Goal: Transaction & Acquisition: Download file/media

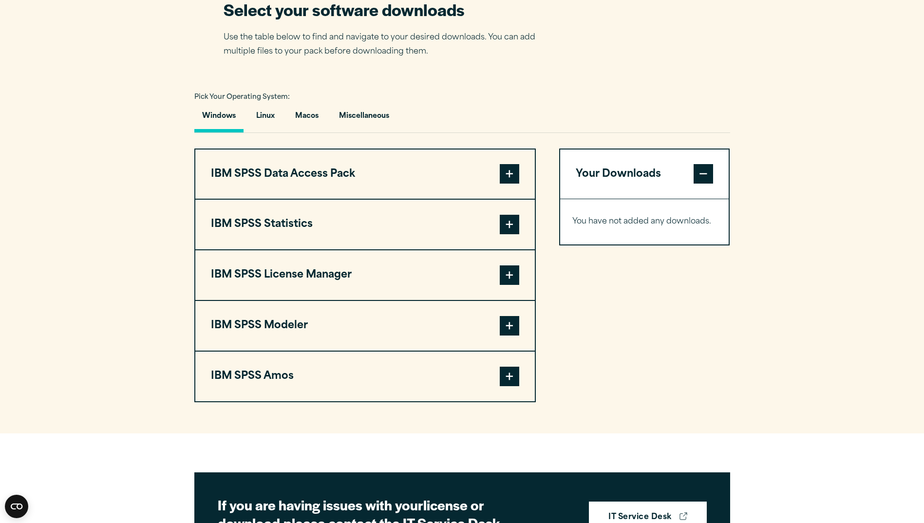
scroll to position [633, 0]
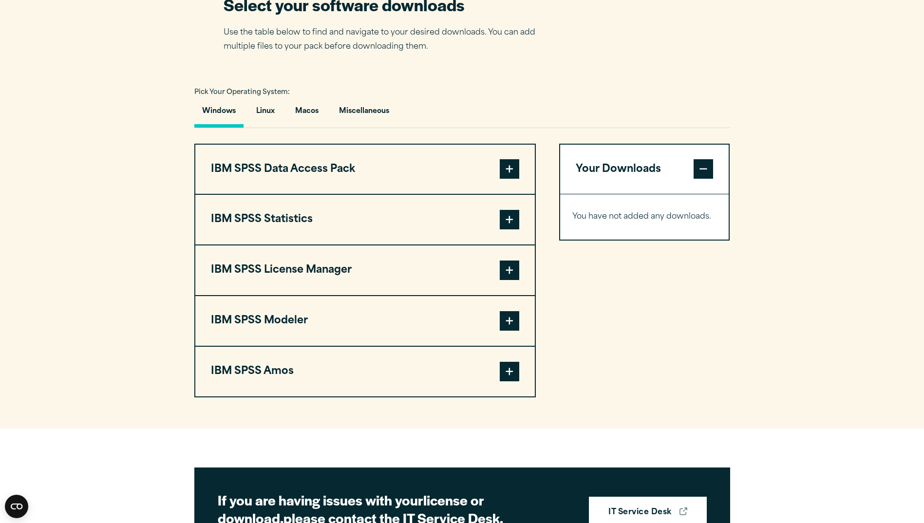
click at [500, 229] on span at bounding box center [508, 219] width 19 height 19
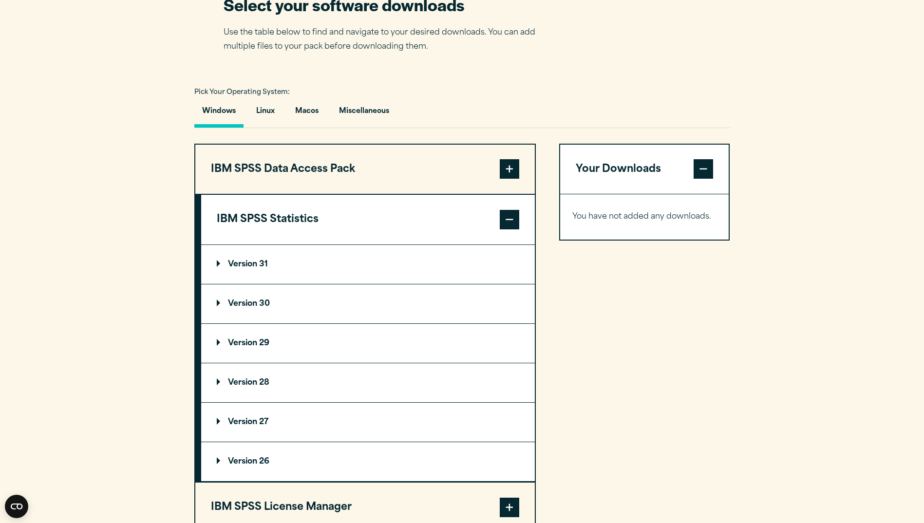
click at [214, 280] on summary "Version 31" at bounding box center [367, 264] width 333 height 39
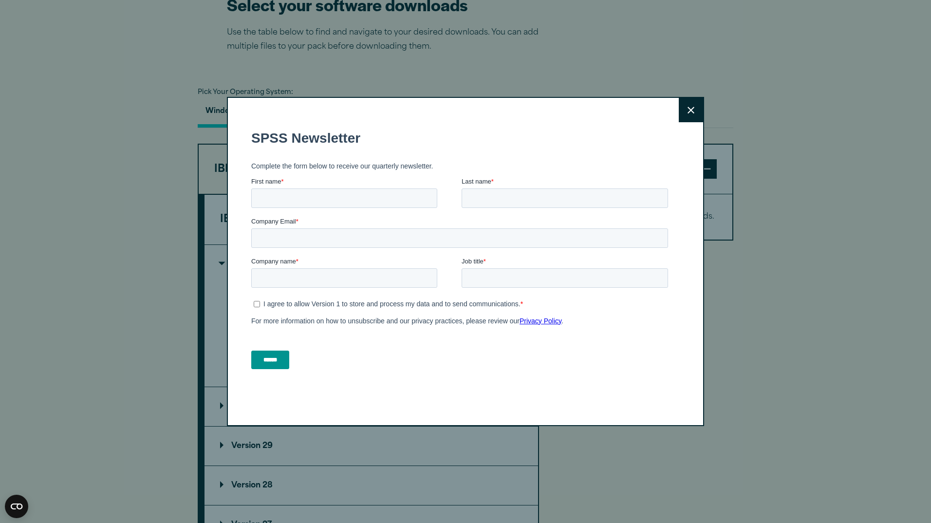
click at [698, 112] on button "Close" at bounding box center [691, 110] width 24 height 24
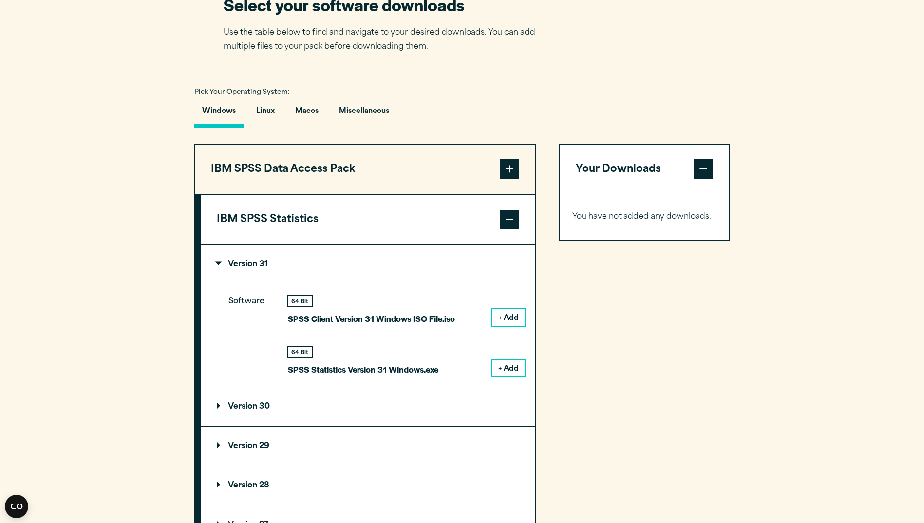
click at [518, 376] on button "+ Add" at bounding box center [508, 368] width 32 height 17
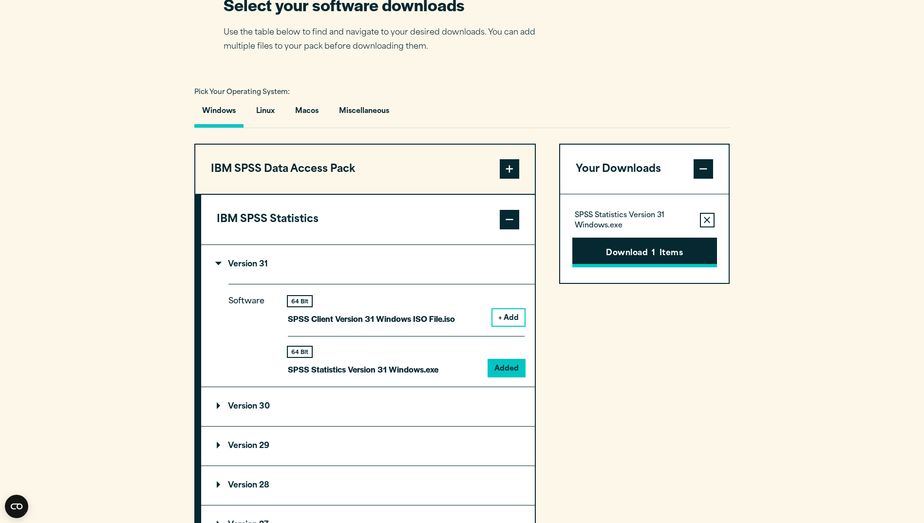
click at [647, 268] on button "Download 1 Items" at bounding box center [644, 253] width 145 height 30
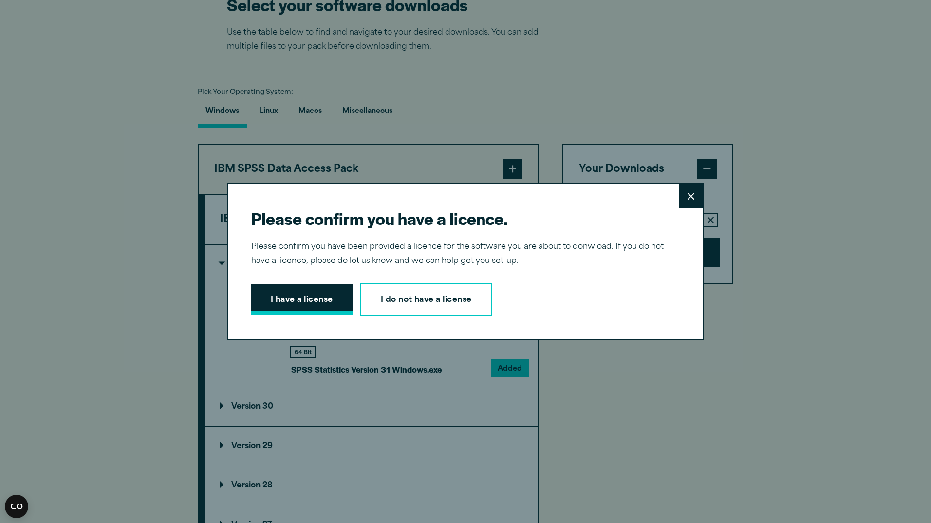
click at [280, 294] on button "I have a license" at bounding box center [301, 299] width 101 height 30
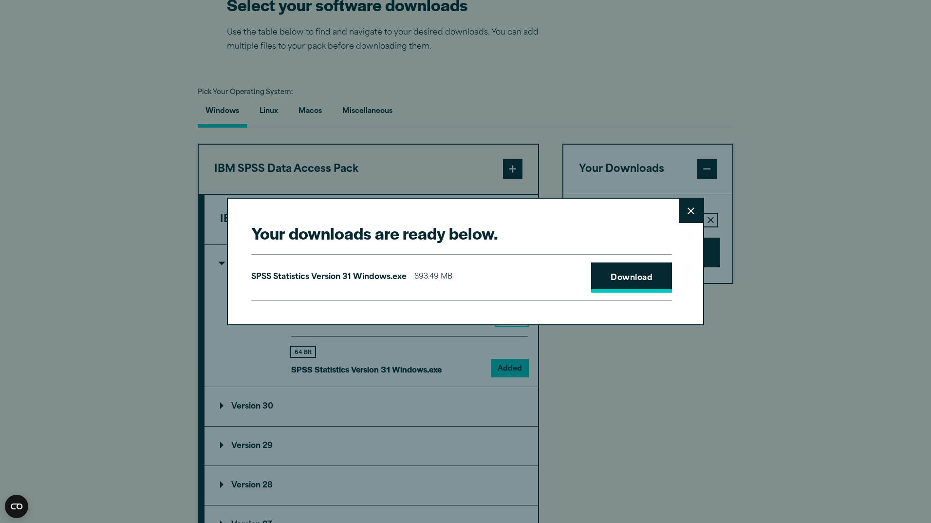
click at [656, 280] on link "Download" at bounding box center [631, 277] width 81 height 30
click at [626, 114] on div "Your downloads are ready below. Close SPSS Statistics Version 31 Windows.exe 89…" at bounding box center [465, 261] width 931 height 523
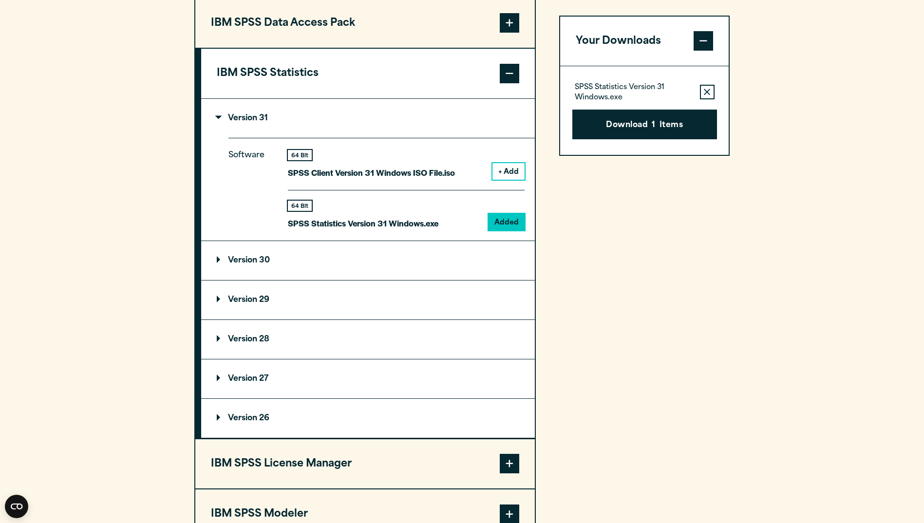
scroll to position [730, 0]
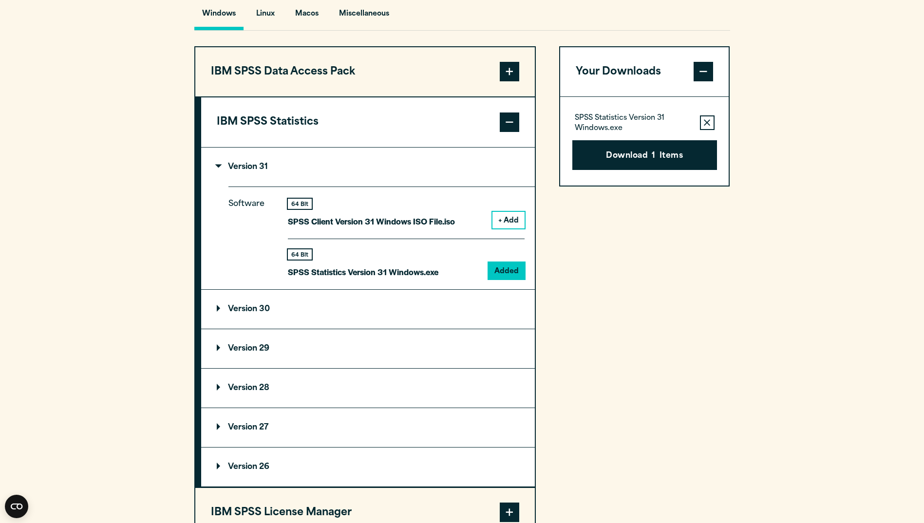
click at [504, 132] on span at bounding box center [508, 121] width 19 height 19
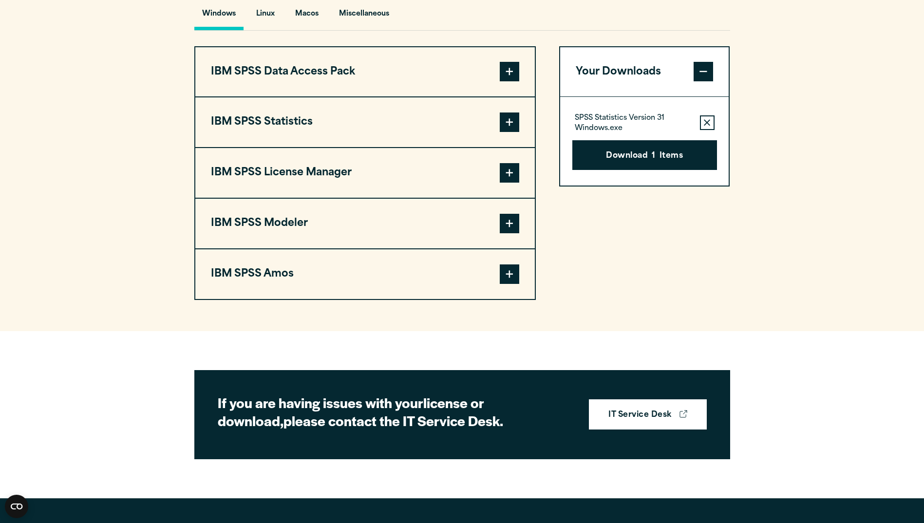
scroll to position [682, 0]
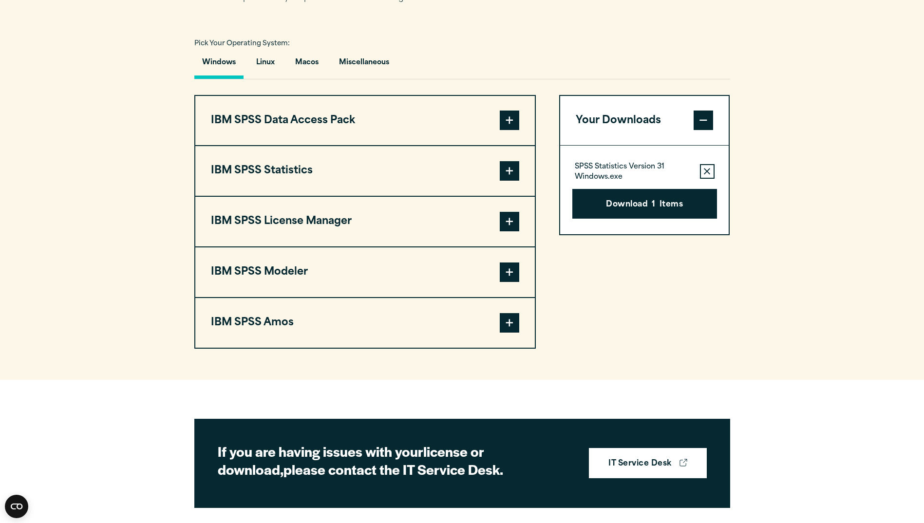
click at [514, 333] on span at bounding box center [508, 322] width 19 height 19
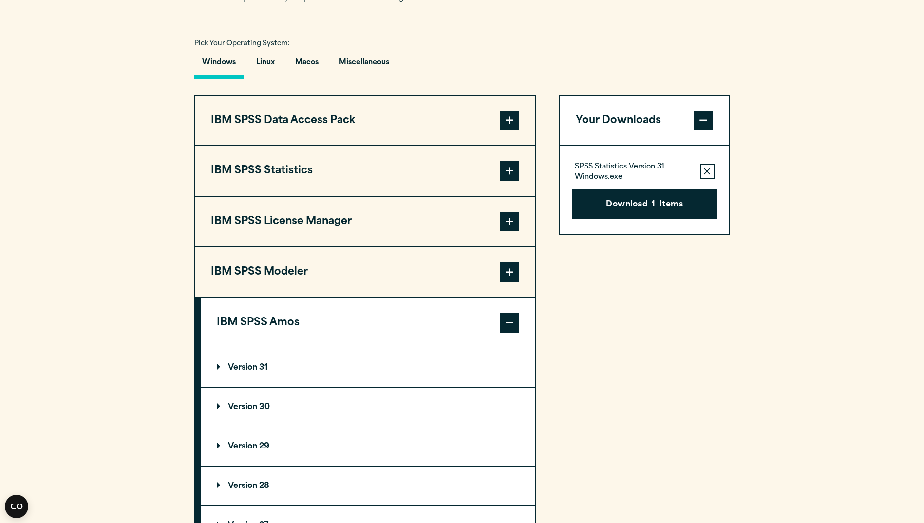
click at [223, 382] on summary "Version 31" at bounding box center [367, 367] width 333 height 39
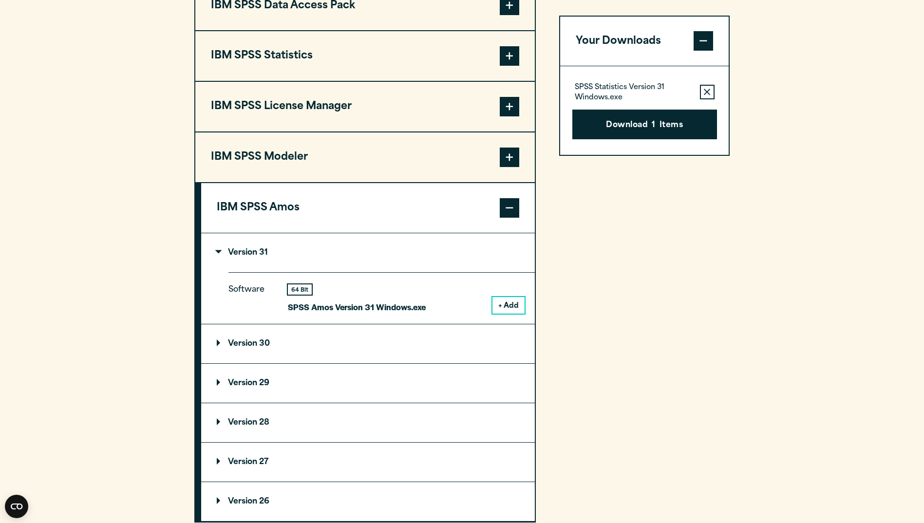
scroll to position [779, 0]
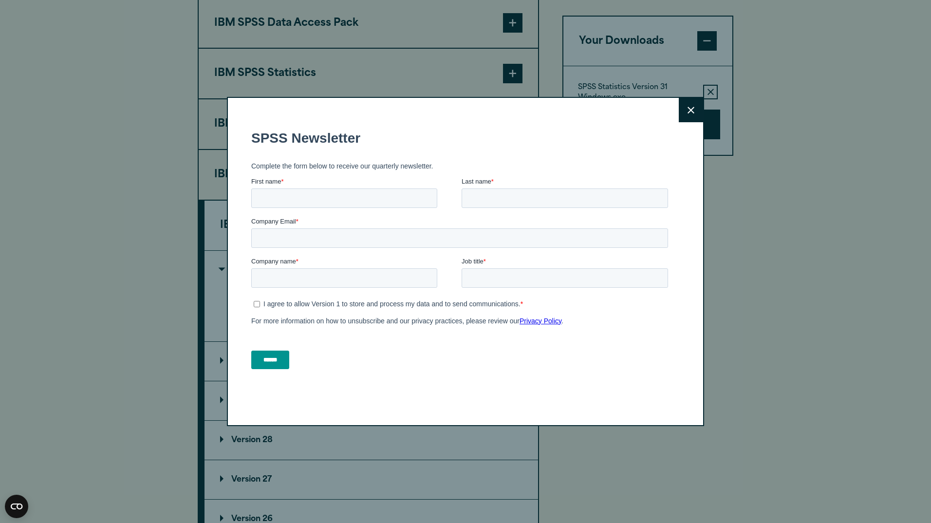
click at [681, 113] on button "Close" at bounding box center [691, 110] width 24 height 24
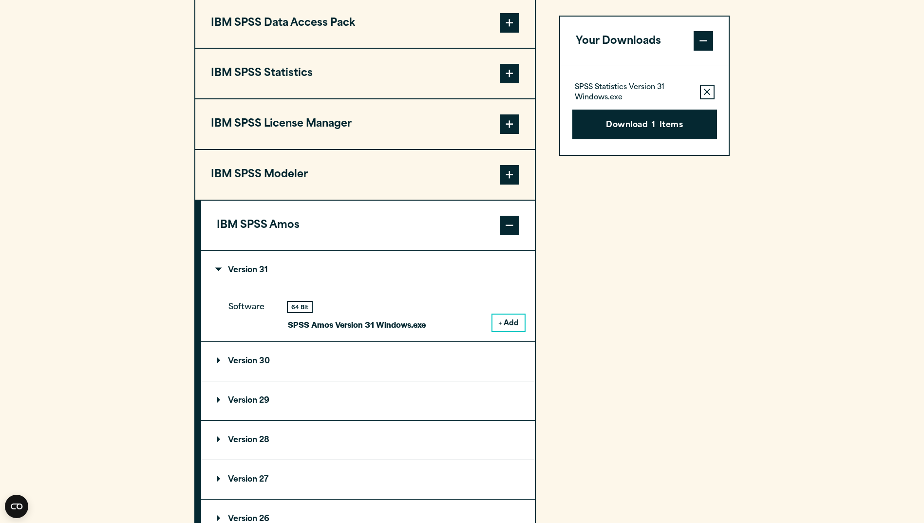
click at [798, 174] on section "Select your software downloads Use the table below to find and navigate to your…" at bounding box center [462, 193] width 924 height 755
click at [152, 249] on section "Select your software downloads Use the table below to find and navigate to your…" at bounding box center [462, 193] width 924 height 755
click at [510, 134] on span at bounding box center [508, 123] width 19 height 19
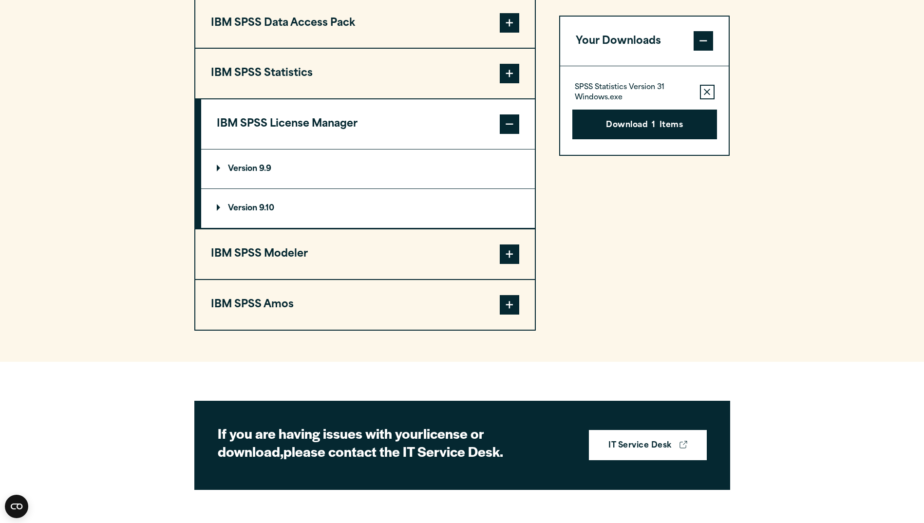
click at [509, 134] on span at bounding box center [508, 123] width 19 height 19
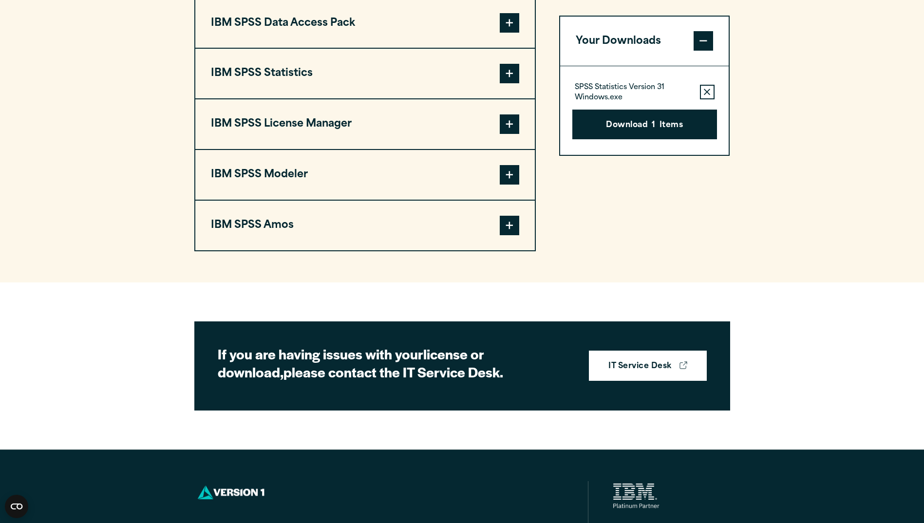
click at [504, 235] on span at bounding box center [508, 225] width 19 height 19
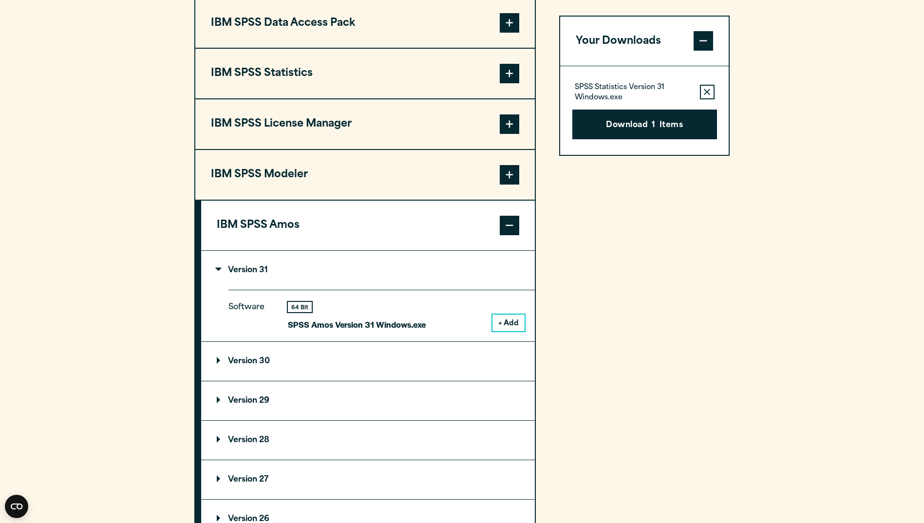
click at [510, 331] on button "+ Add" at bounding box center [508, 322] width 32 height 17
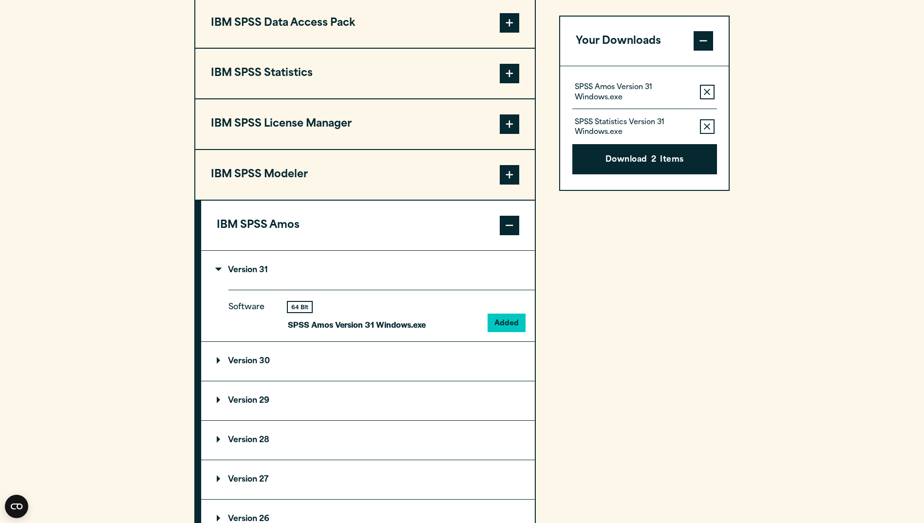
click at [704, 130] on icon "button" at bounding box center [706, 127] width 6 height 6
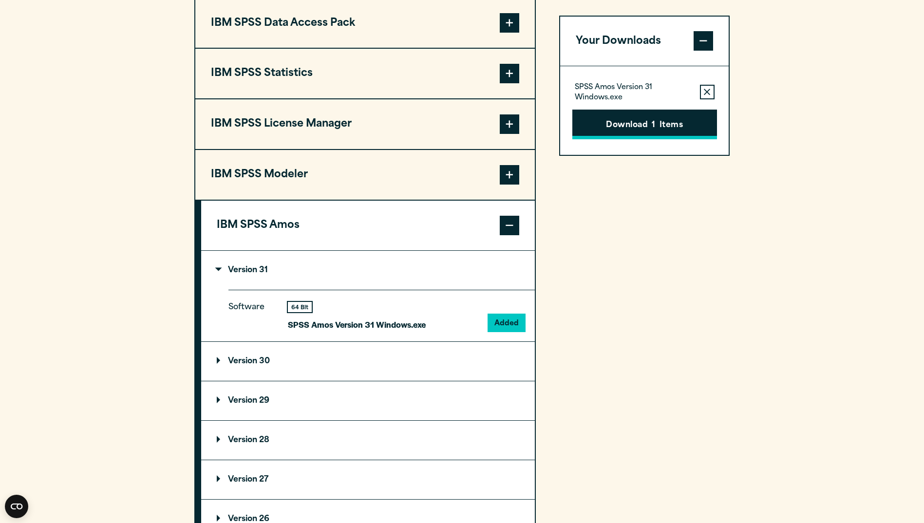
click at [674, 134] on button "Download 1 Items" at bounding box center [644, 125] width 145 height 30
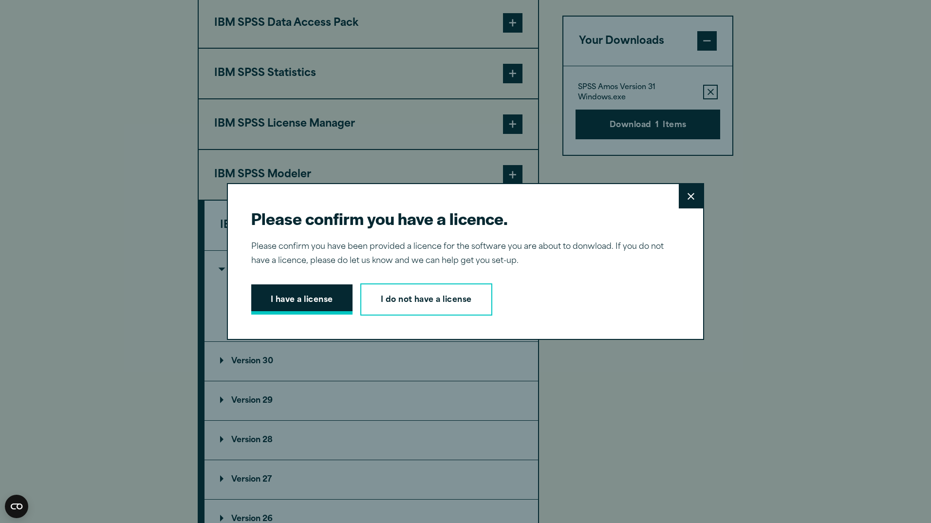
click at [305, 303] on button "I have a license" at bounding box center [301, 299] width 101 height 30
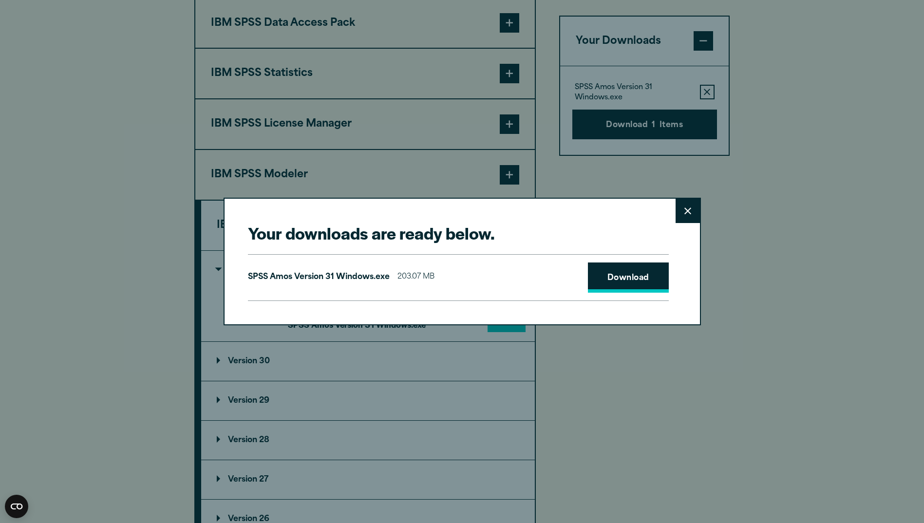
click at [610, 282] on link "Download" at bounding box center [628, 277] width 81 height 30
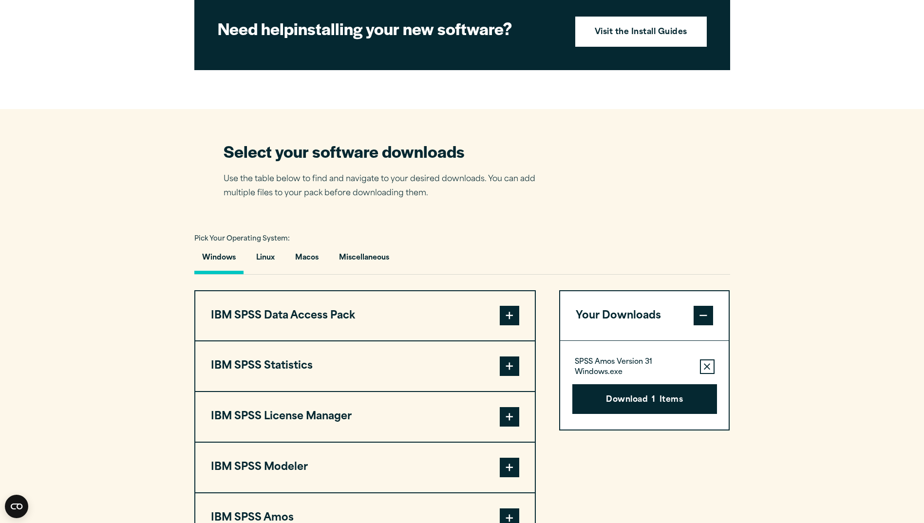
scroll to position [633, 0]
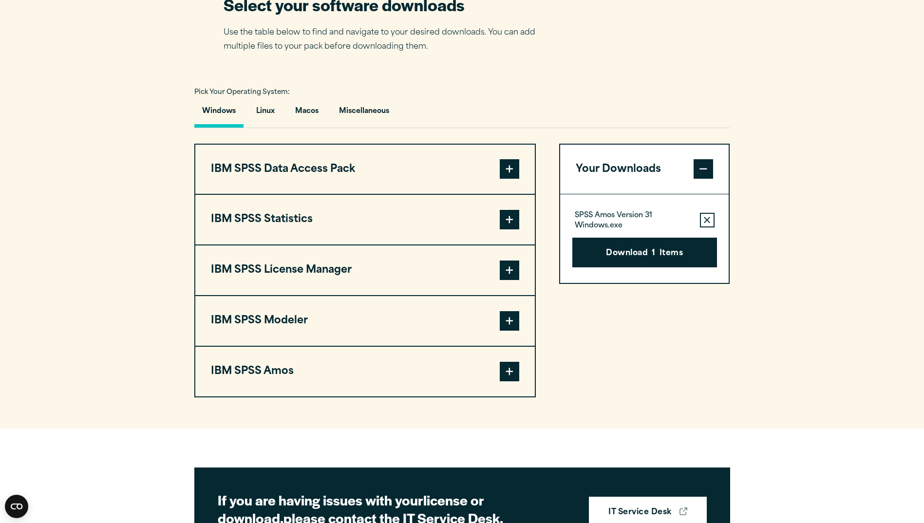
click at [502, 381] on span at bounding box center [508, 371] width 19 height 19
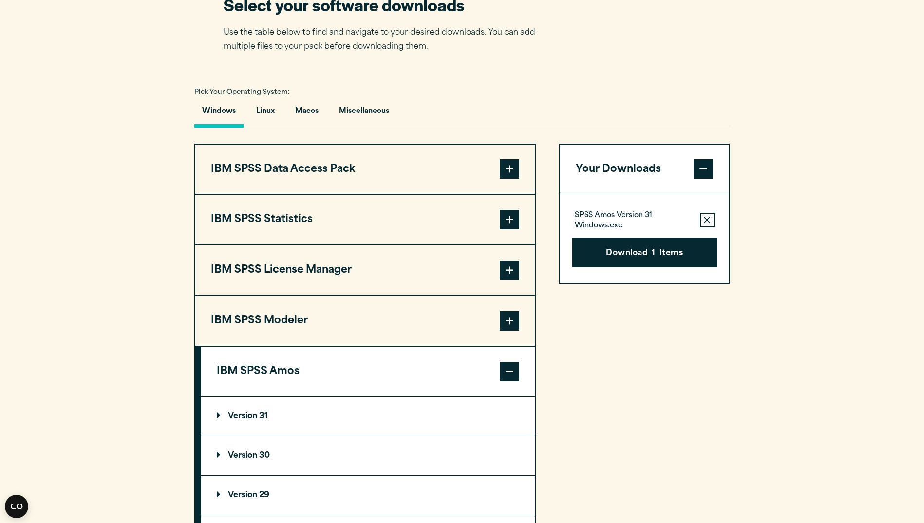
scroll to position [682, 0]
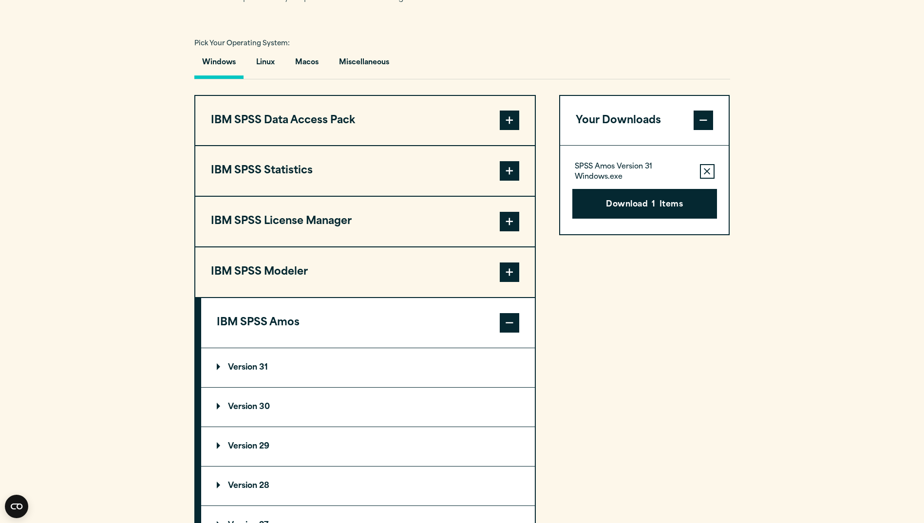
click at [705, 175] on icon "button" at bounding box center [706, 171] width 6 height 7
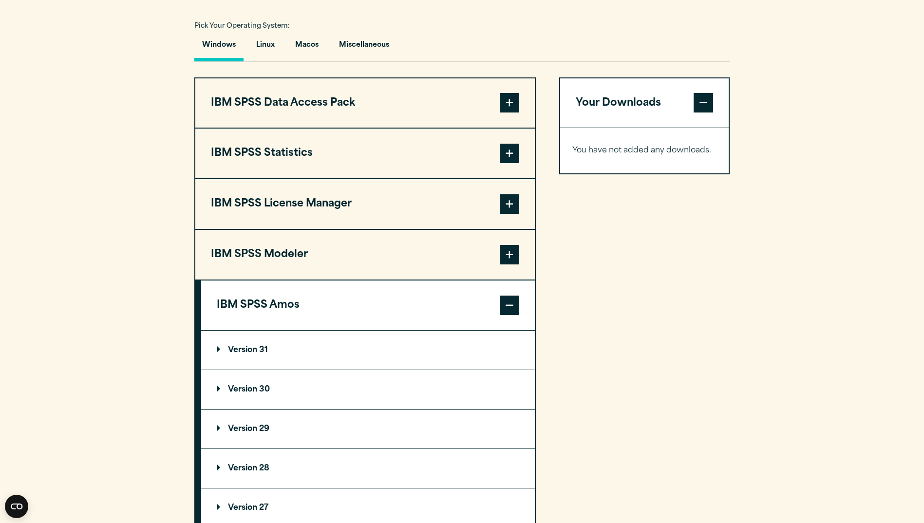
scroll to position [730, 0]
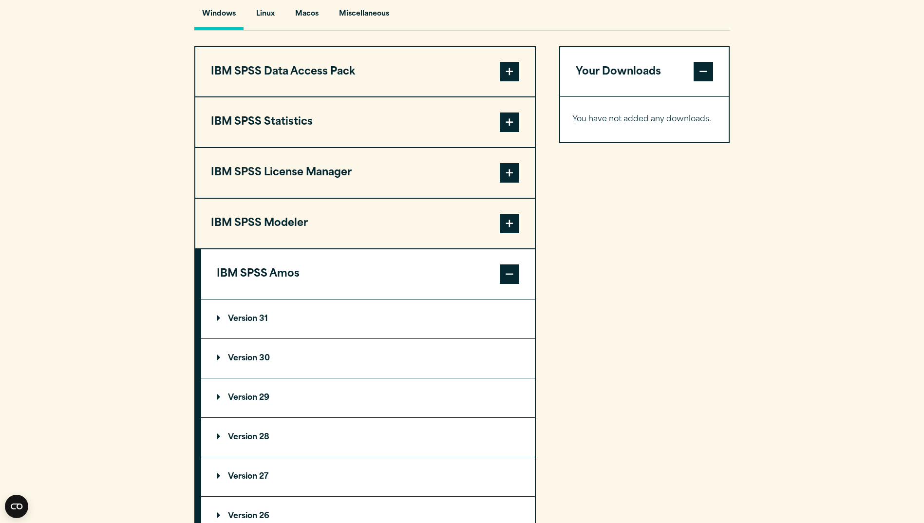
click at [222, 323] on p "Version 31" at bounding box center [242, 319] width 51 height 8
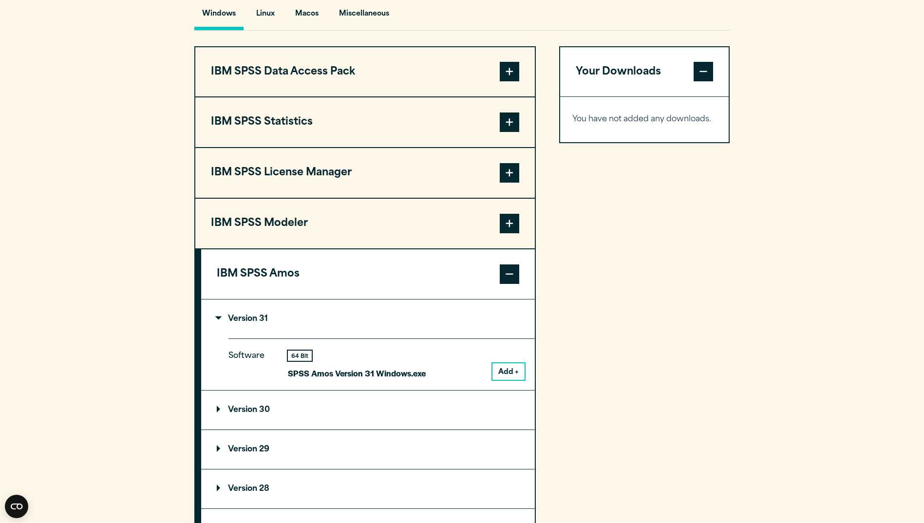
click at [501, 380] on button "Add +" at bounding box center [508, 371] width 32 height 17
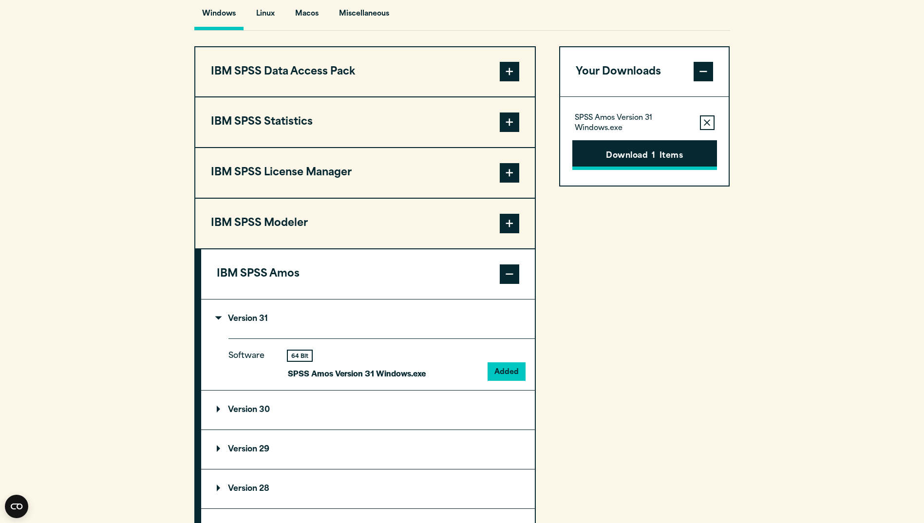
click at [631, 169] on button "Download 1 Items" at bounding box center [644, 155] width 145 height 30
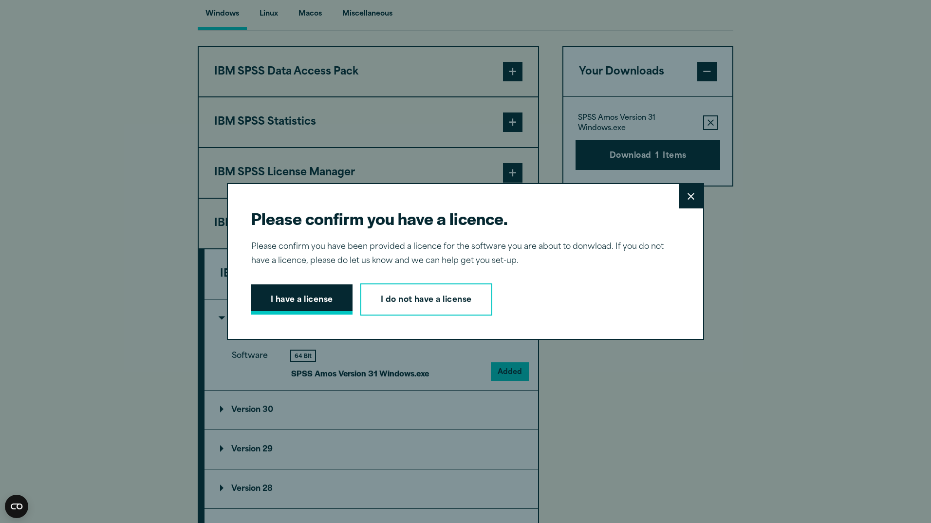
click at [313, 301] on button "I have a license" at bounding box center [301, 299] width 101 height 30
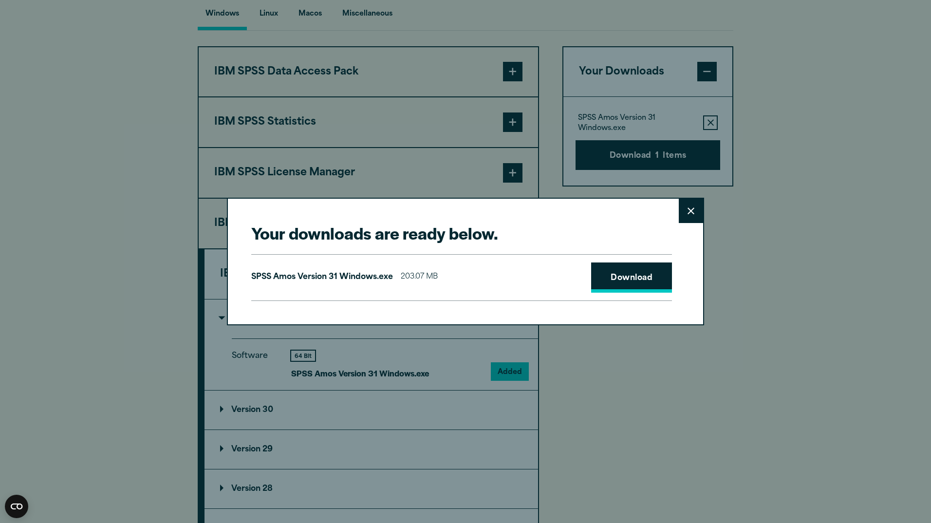
click at [627, 272] on link "Download" at bounding box center [631, 277] width 81 height 30
click at [691, 209] on button "Close" at bounding box center [691, 211] width 24 height 24
